Goal: Task Accomplishment & Management: Manage account settings

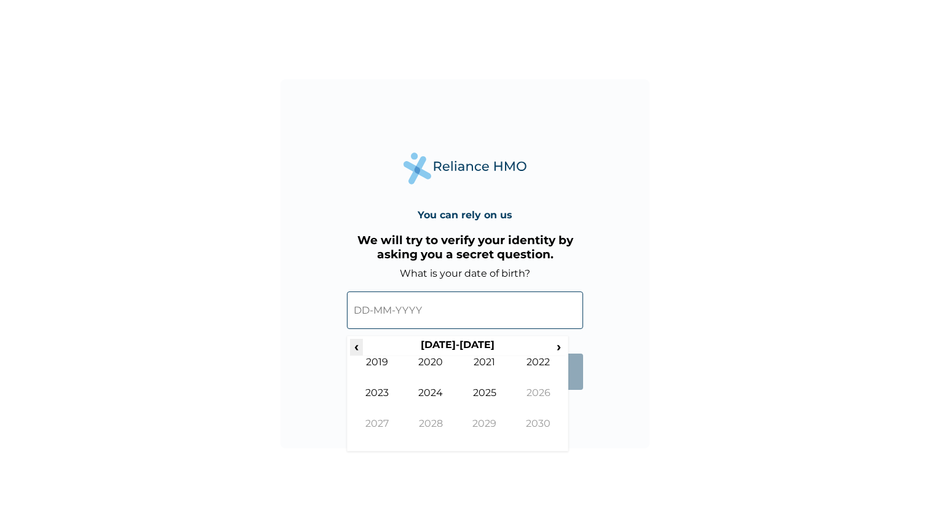
click at [360, 349] on span "‹" at bounding box center [356, 346] width 13 height 15
click at [562, 349] on span "›" at bounding box center [559, 346] width 14 height 15
click at [356, 349] on span "‹" at bounding box center [356, 346] width 13 height 15
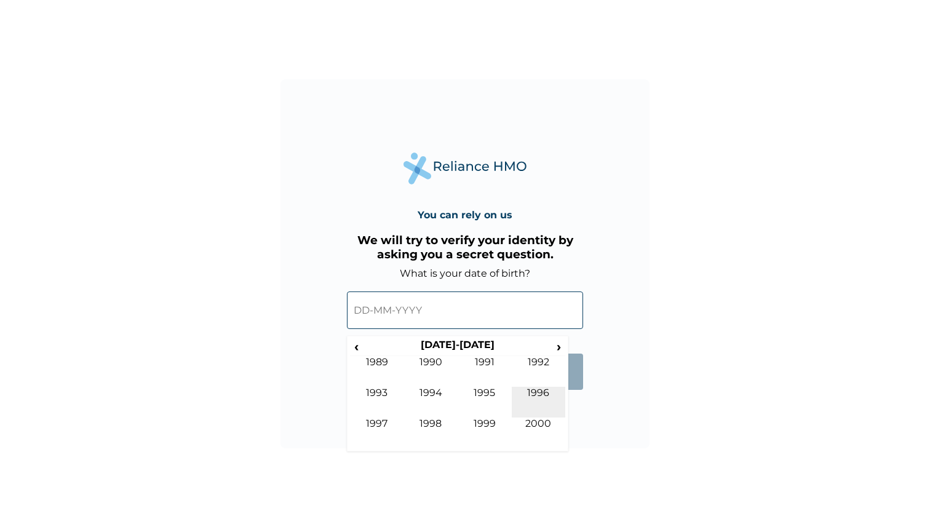
click at [544, 396] on td "1996" at bounding box center [539, 402] width 54 height 31
click at [439, 423] on td "Oct" at bounding box center [431, 433] width 54 height 31
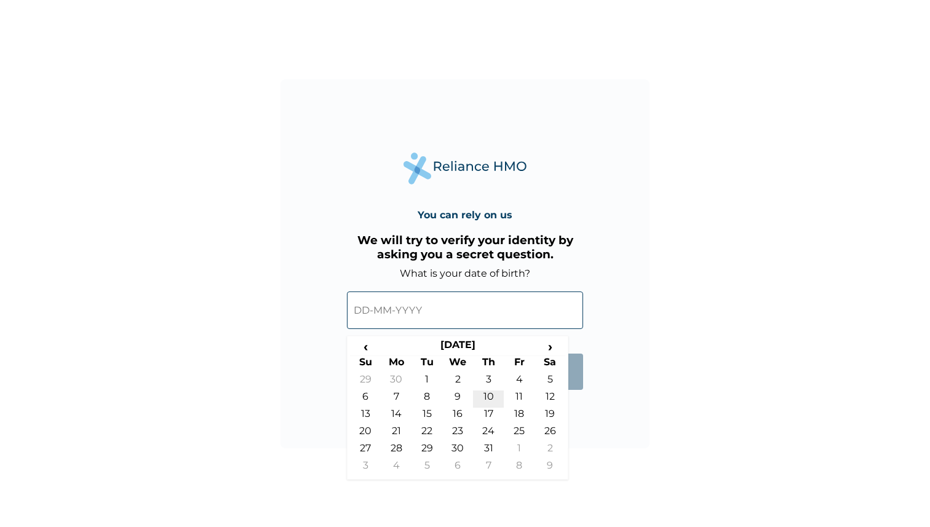
click at [490, 395] on td "10" at bounding box center [488, 399] width 31 height 17
type input "10-10-1996"
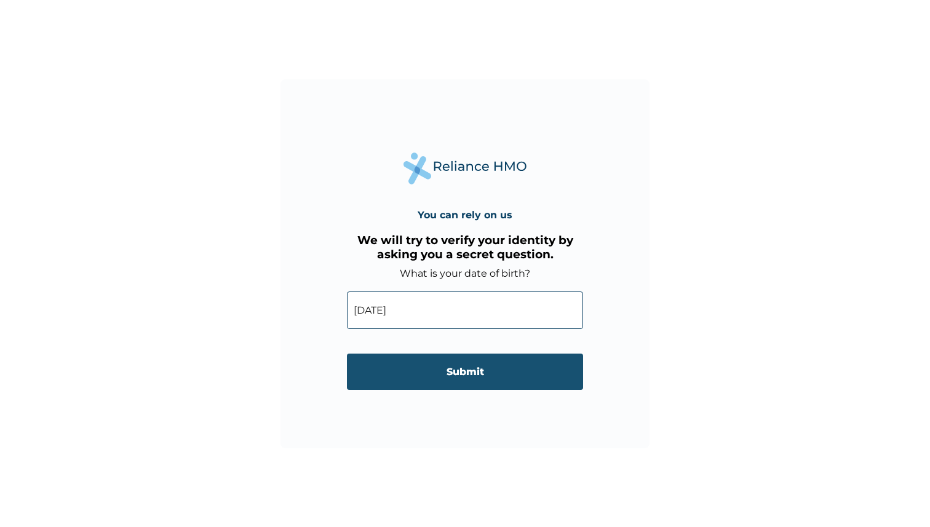
click at [482, 373] on input "Submit" at bounding box center [465, 372] width 236 height 36
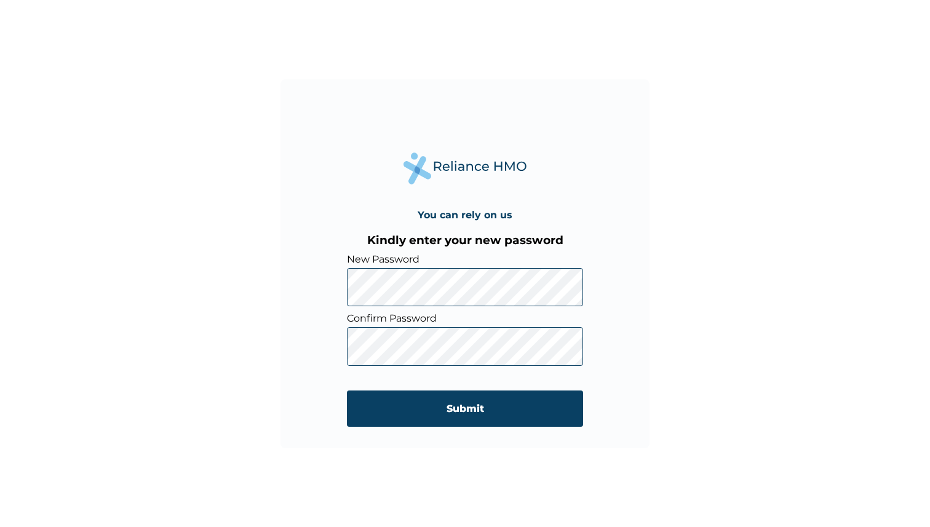
click at [671, 322] on div "You can rely on us Kindly enter your new password New Password Confirm Password…" at bounding box center [465, 263] width 930 height 527
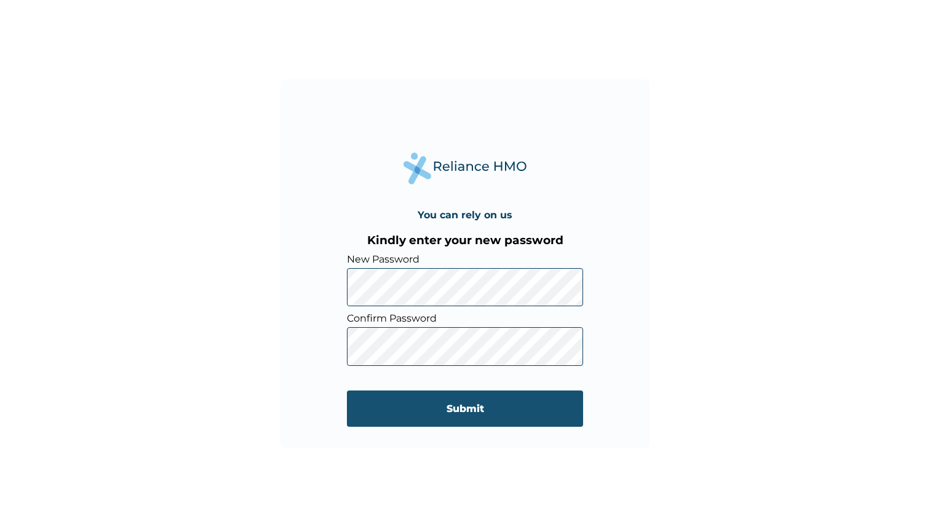
click at [503, 416] on input "Submit" at bounding box center [465, 409] width 236 height 36
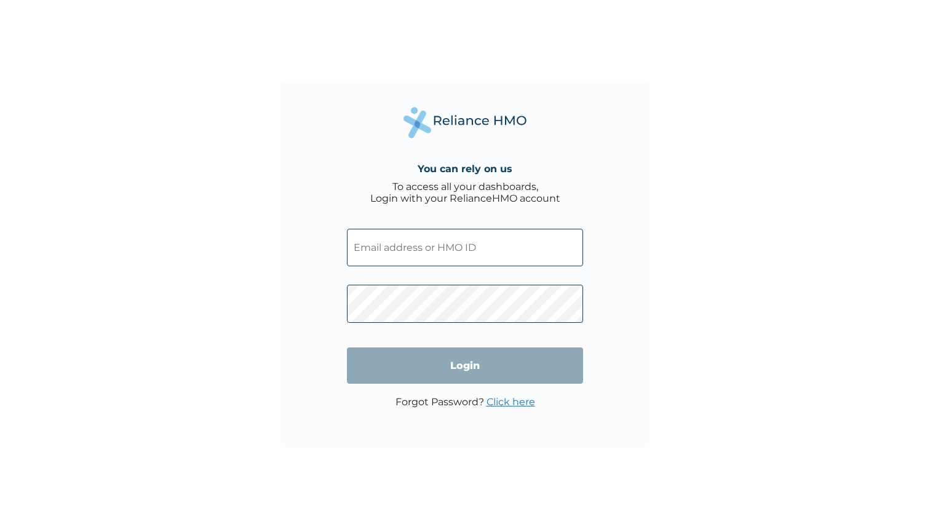
click at [533, 254] on input "text" at bounding box center [465, 248] width 236 height 38
type input "[PERSON_NAME][EMAIL_ADDRESS][PERSON_NAME][DOMAIN_NAME]"
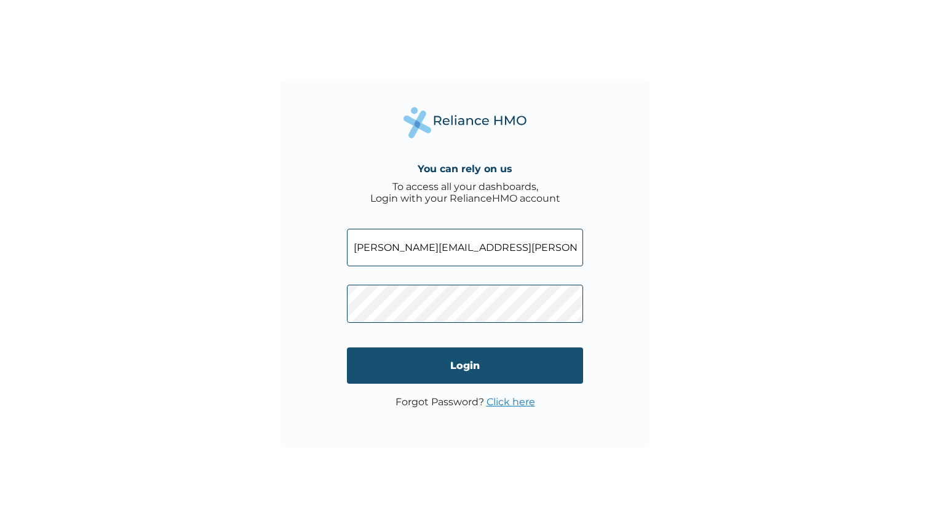
click at [512, 374] on input "Login" at bounding box center [465, 366] width 236 height 36
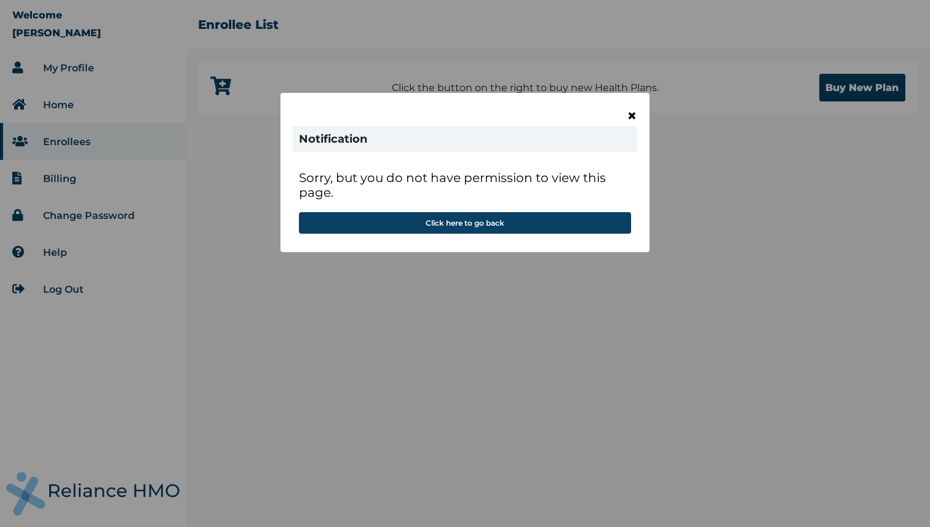
click at [633, 112] on span "×" at bounding box center [632, 115] width 10 height 21
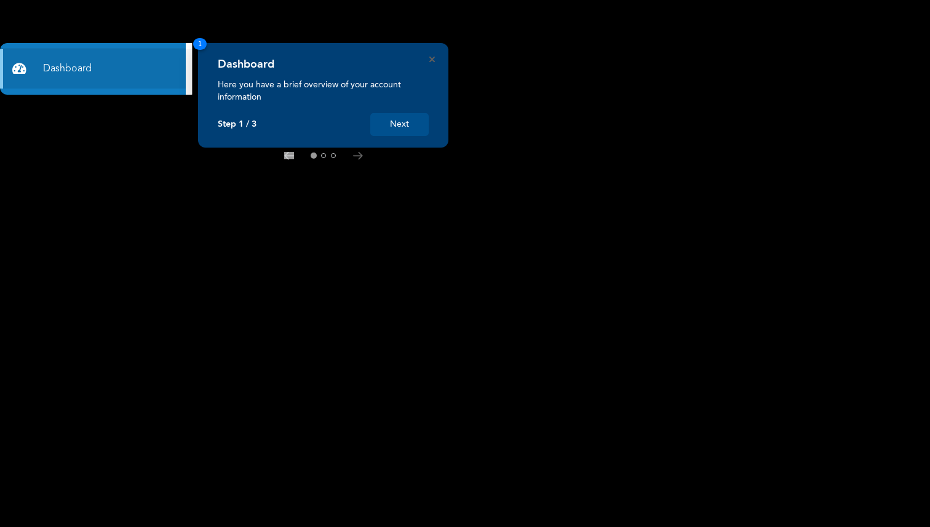
click at [434, 62] on div "Dashboard Here you have a brief overview of your account information Step 1 / 3…" at bounding box center [323, 95] width 250 height 105
click at [418, 122] on button "Next" at bounding box center [399, 124] width 58 height 23
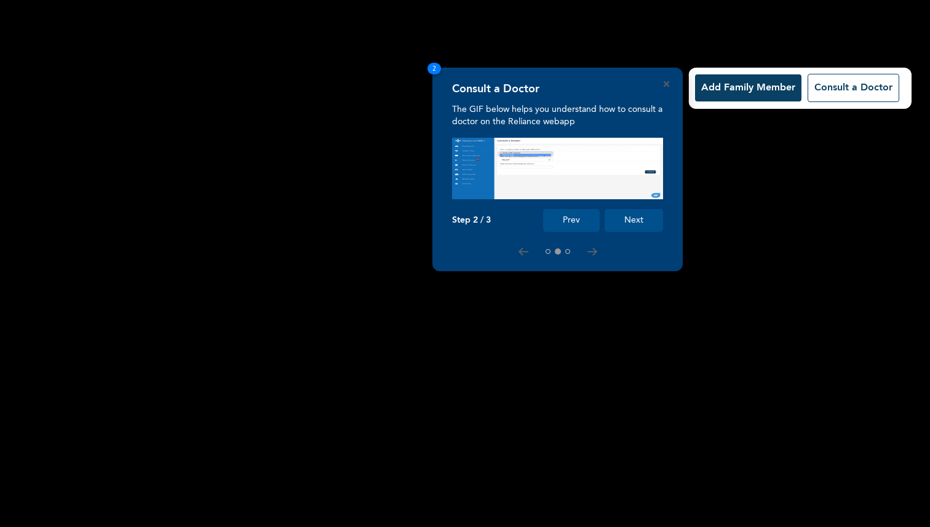
click at [631, 223] on button "Next" at bounding box center [634, 220] width 58 height 23
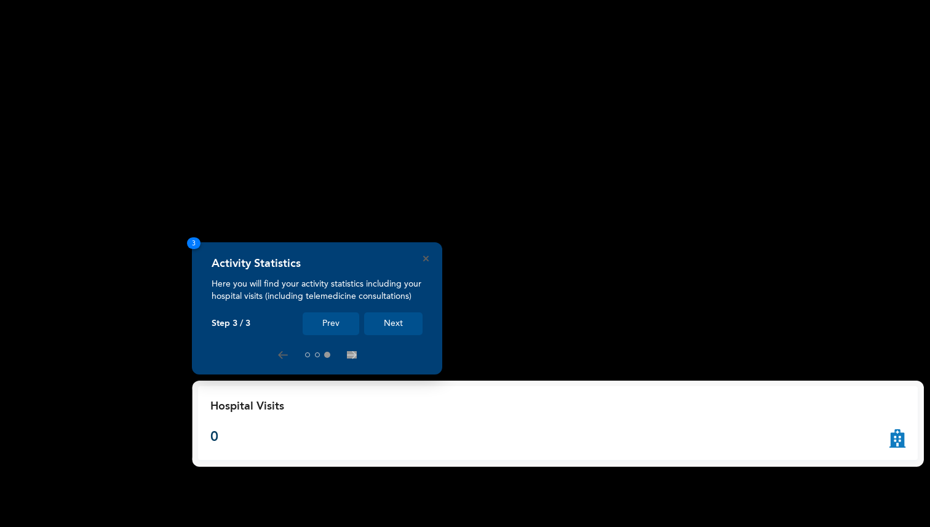
click at [397, 330] on button "Next" at bounding box center [393, 324] width 58 height 23
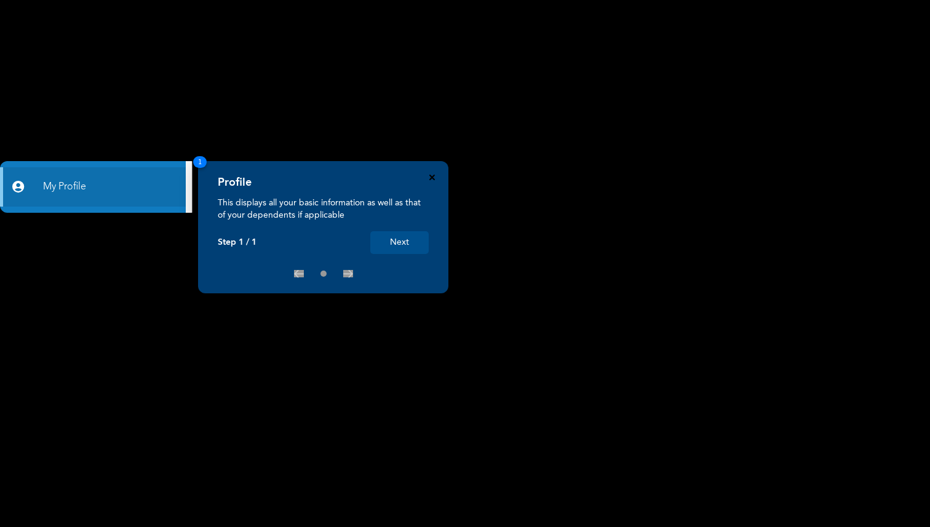
click at [433, 175] on icon "Close" at bounding box center [432, 178] width 6 height 6
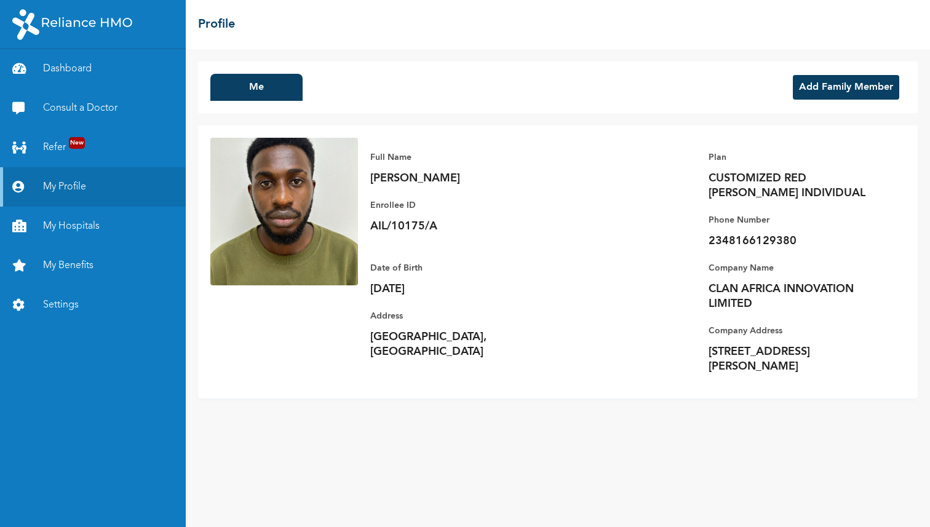
click at [433, 174] on p "KENNEDY Joseph OGHENETEJIRI" at bounding box center [456, 178] width 172 height 15
click at [513, 294] on p "1996-10-10" at bounding box center [456, 289] width 172 height 15
click at [79, 268] on link "My Benefits" at bounding box center [93, 265] width 186 height 39
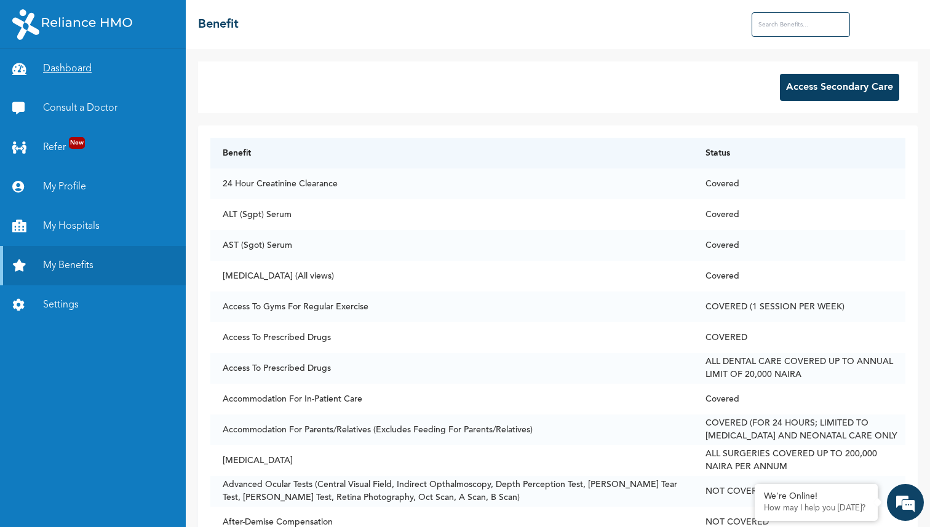
click at [88, 76] on link "Dashboard" at bounding box center [93, 68] width 186 height 39
